Goal: Task Accomplishment & Management: Use online tool/utility

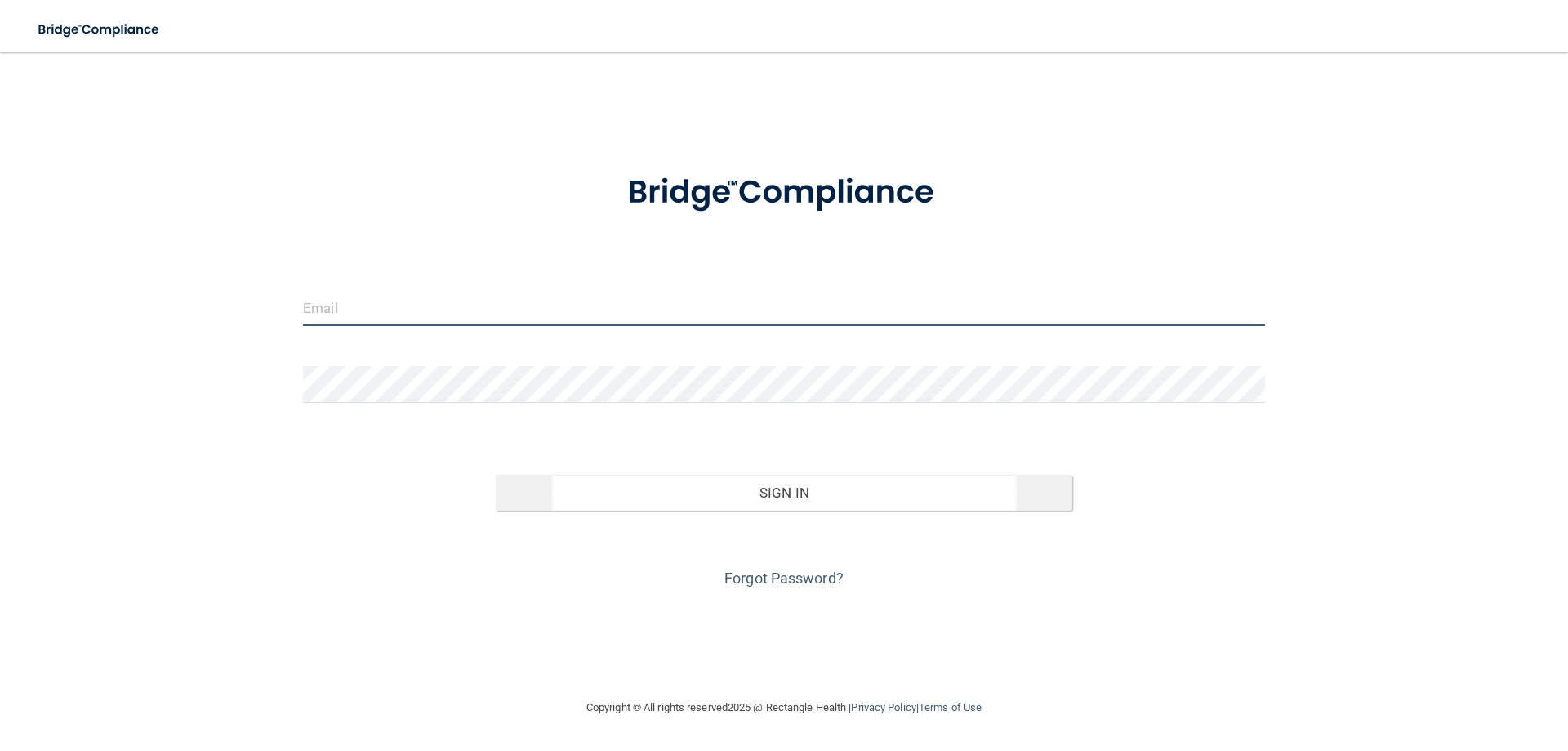
type input "[PERSON_NAME][EMAIL_ADDRESS][DOMAIN_NAME]"
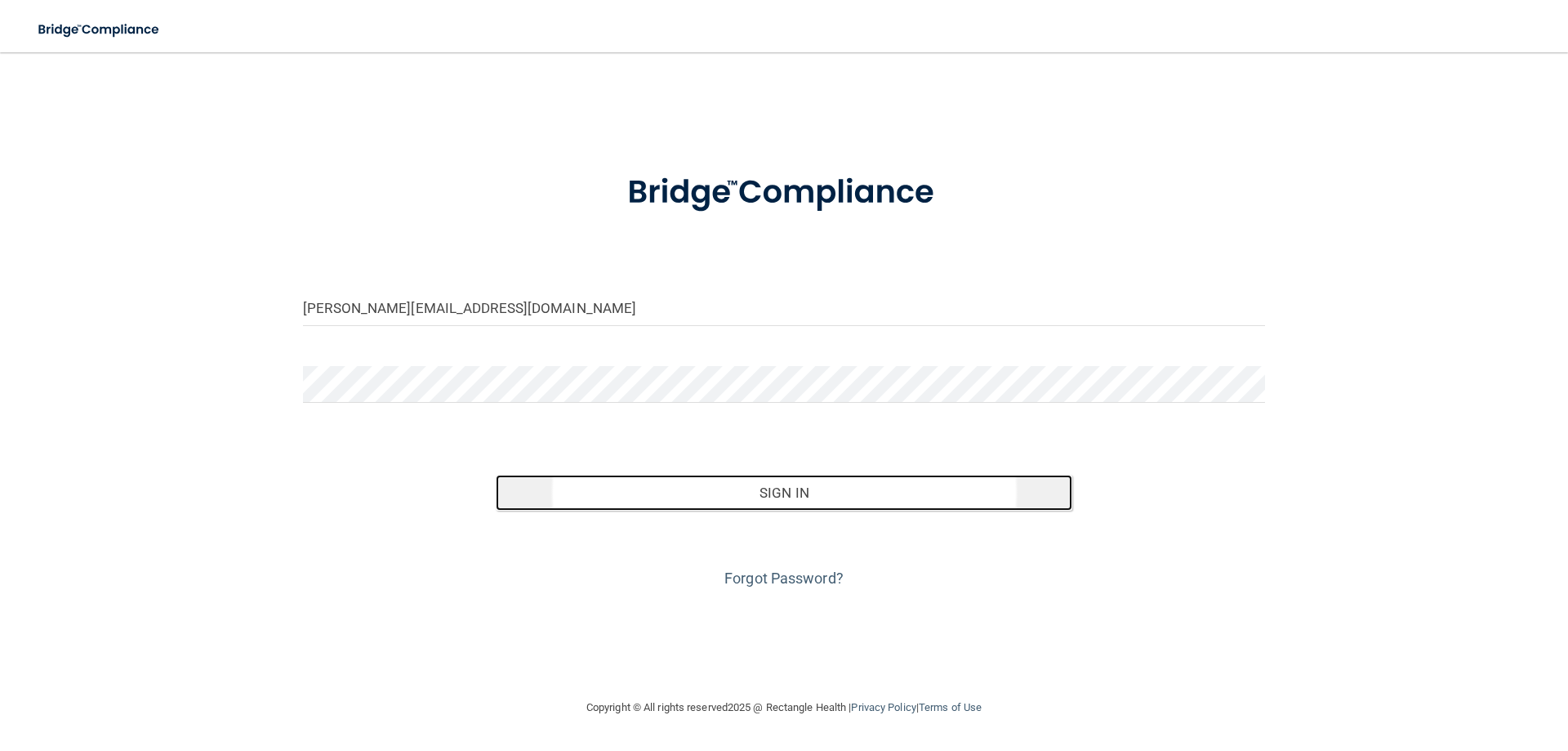
click at [860, 501] on button "Sign In" at bounding box center [784, 493] width 578 height 36
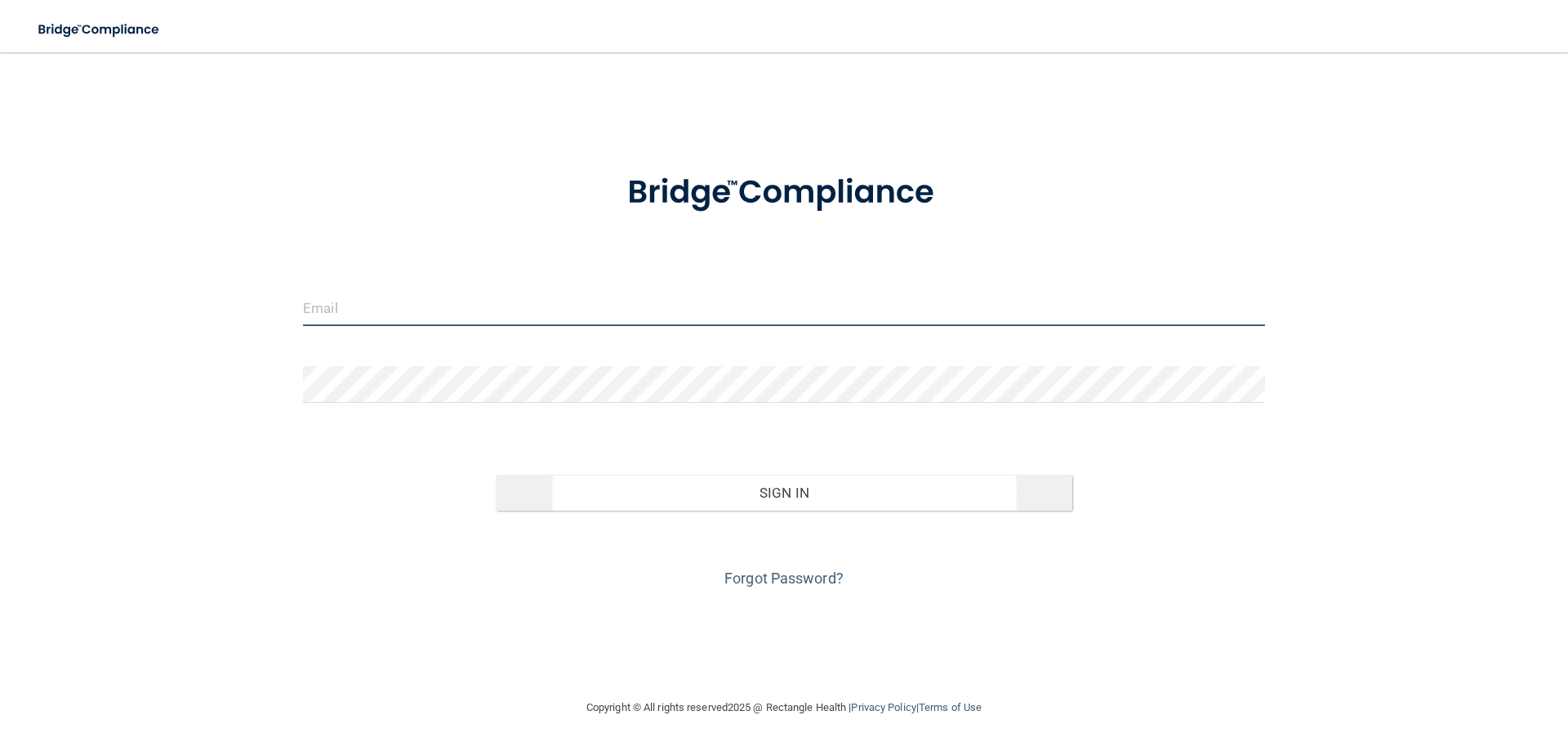
type input "[PERSON_NAME][EMAIL_ADDRESS][DOMAIN_NAME]"
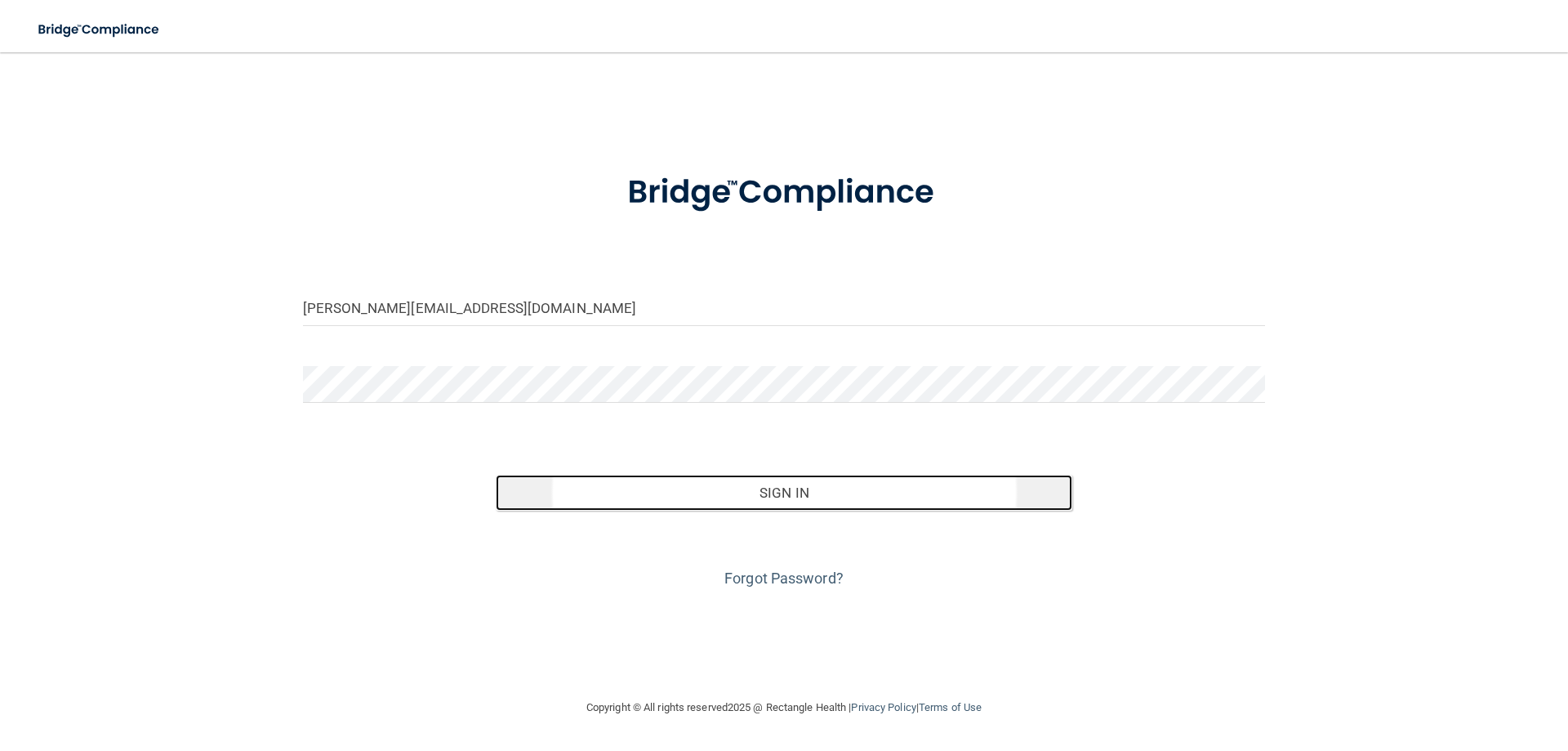
click at [748, 488] on button "Sign In" at bounding box center [784, 493] width 578 height 36
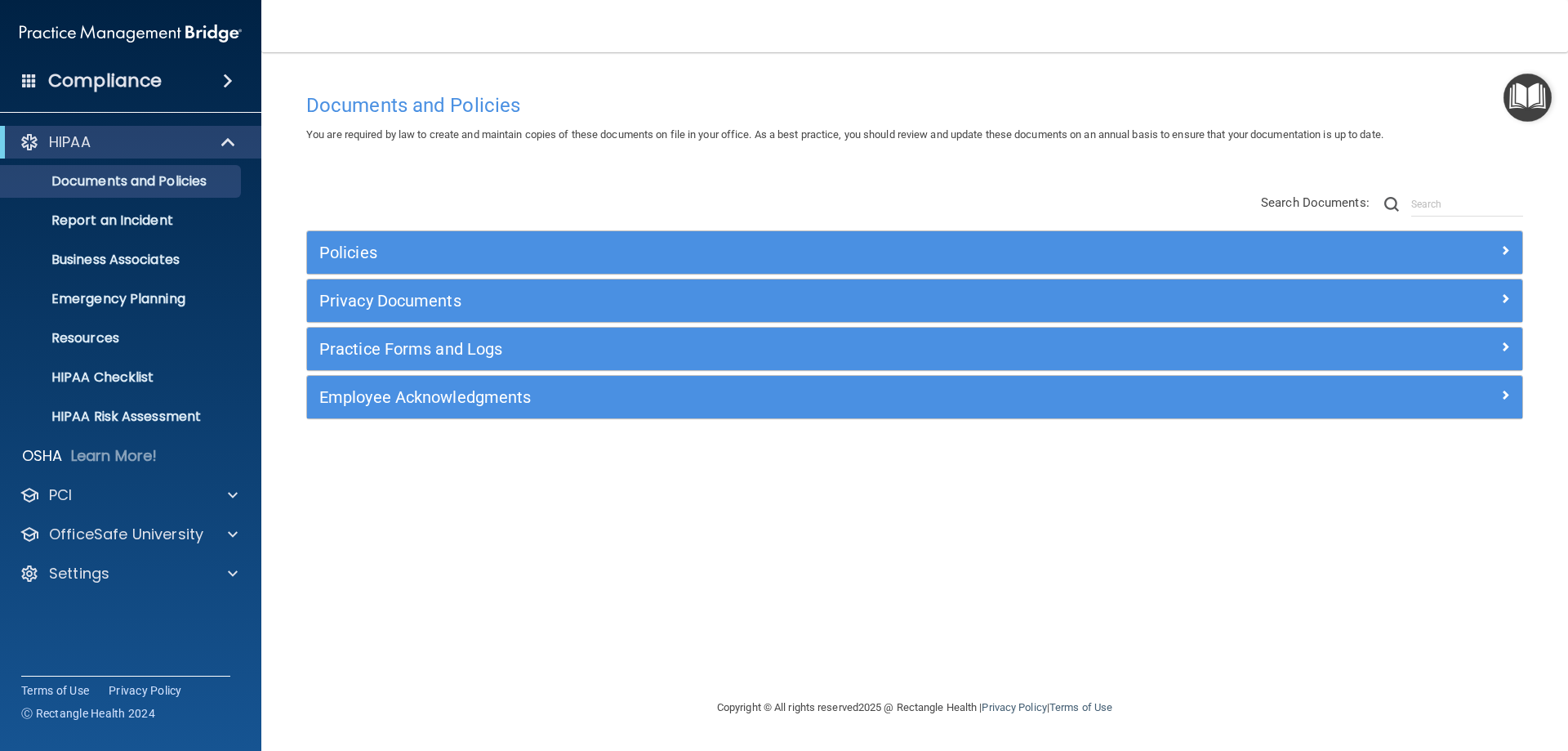
click at [104, 78] on h4 "Compliance" at bounding box center [105, 81] width 114 height 23
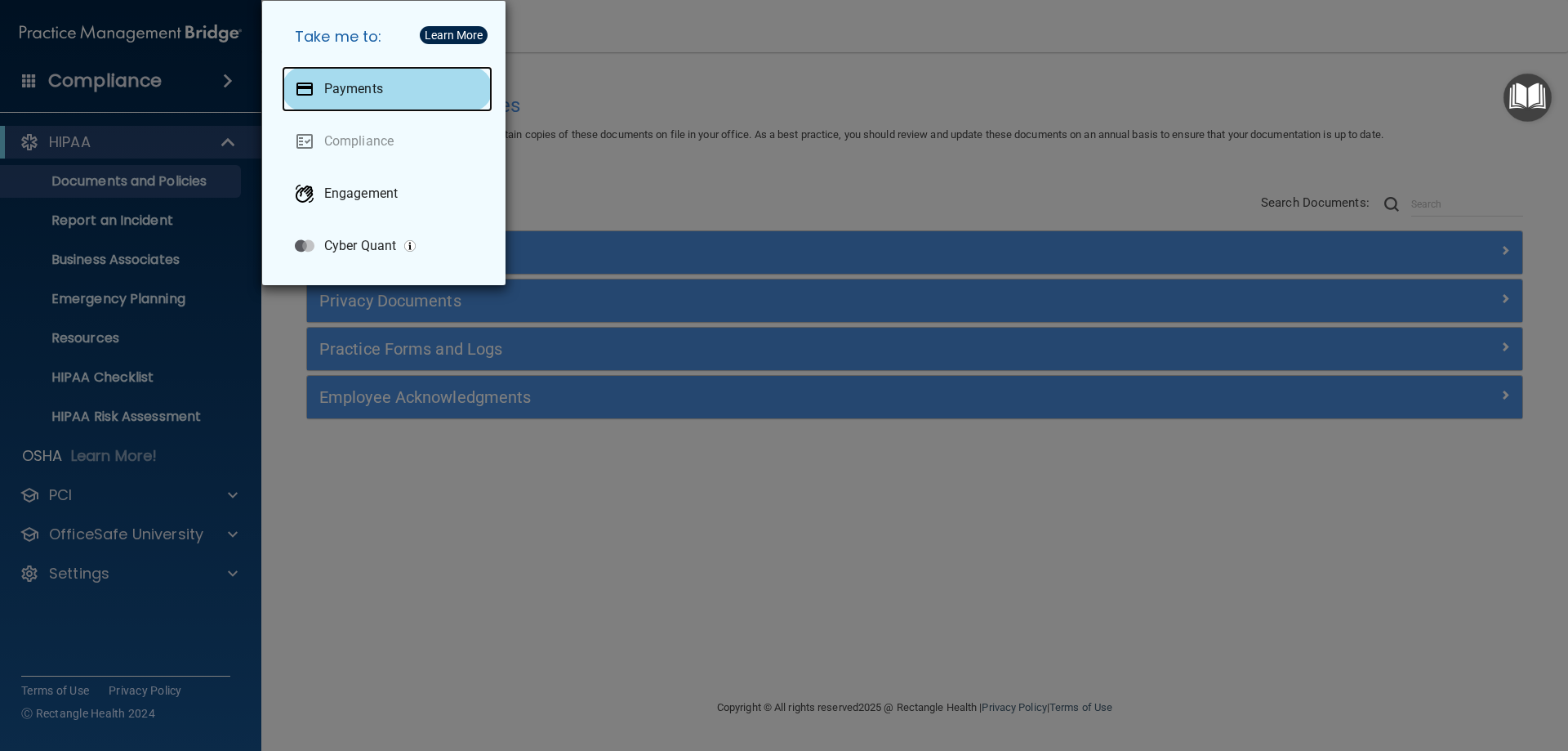
click at [338, 79] on div "Payments" at bounding box center [387, 89] width 211 height 46
